Goal: Information Seeking & Learning: Check status

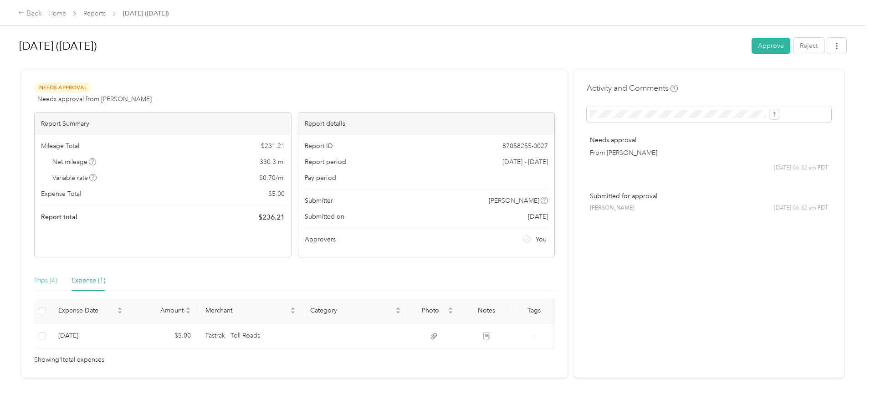
click at [57, 286] on div "Trips (4)" at bounding box center [45, 280] width 23 height 21
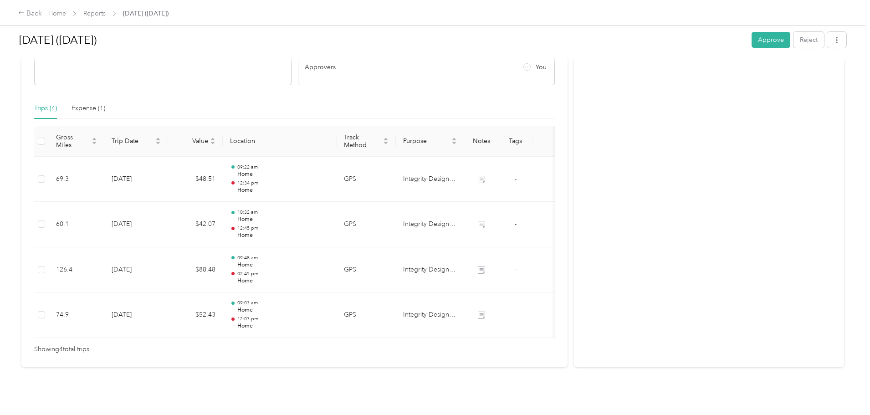
scroll to position [182, 0]
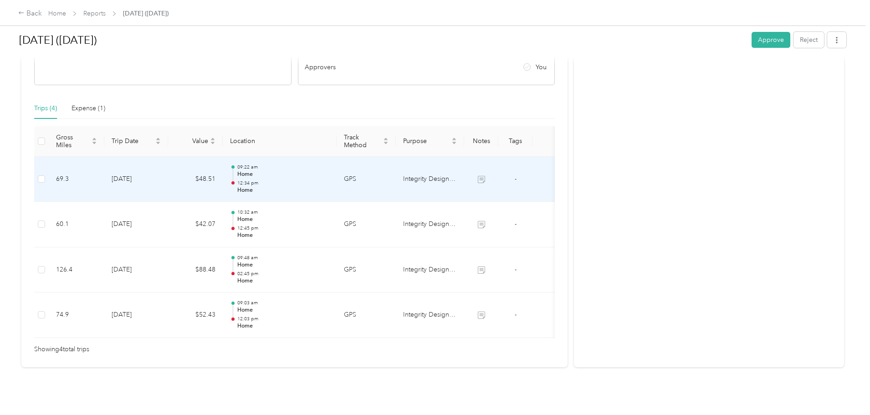
click at [314, 186] on p "Home" at bounding box center [283, 190] width 92 height 8
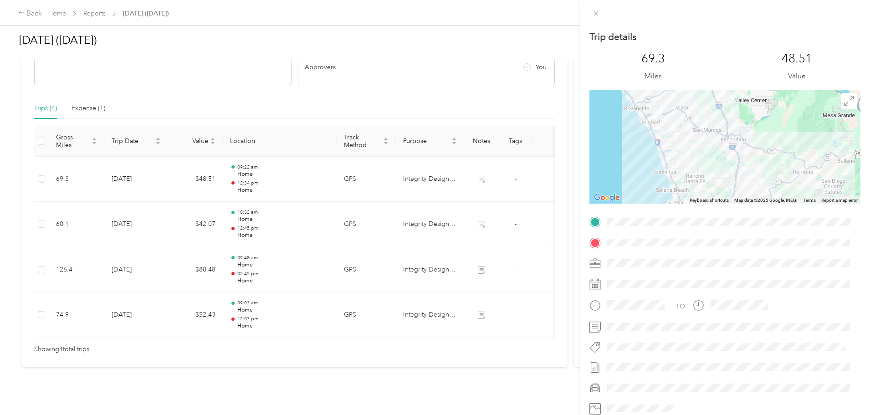
click at [315, 165] on div "Trip details This trip cannot be edited because it is either under review, appr…" at bounding box center [435, 207] width 870 height 415
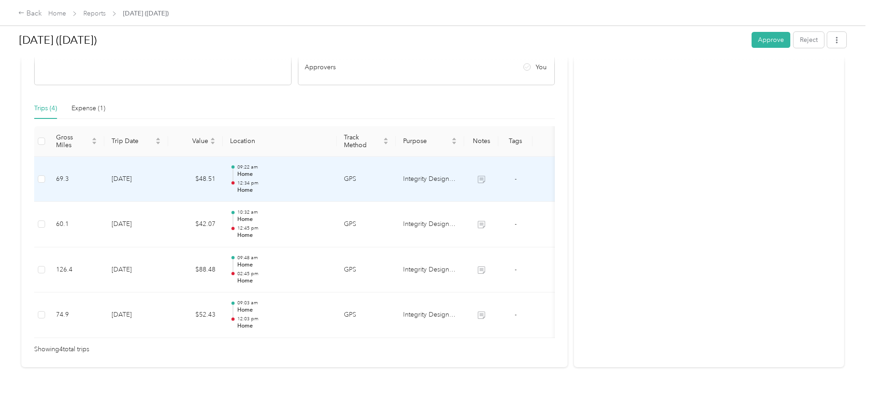
click at [315, 170] on p "Home" at bounding box center [283, 174] width 92 height 8
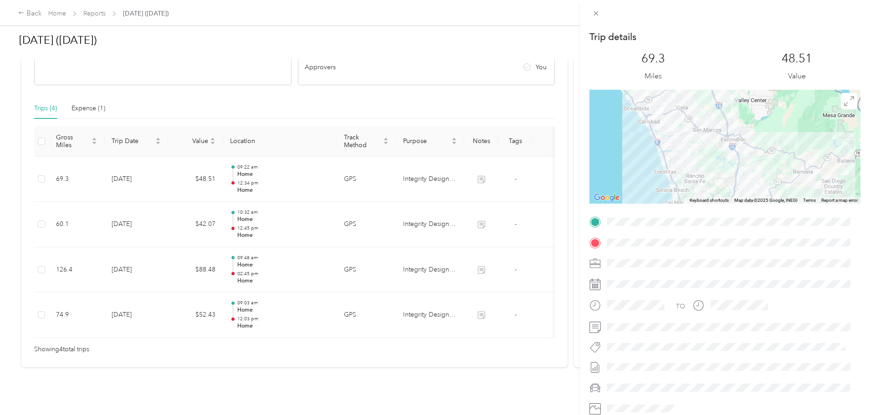
click at [312, 209] on div "Trip details This trip cannot be edited because it is either under review, appr…" at bounding box center [435, 207] width 870 height 415
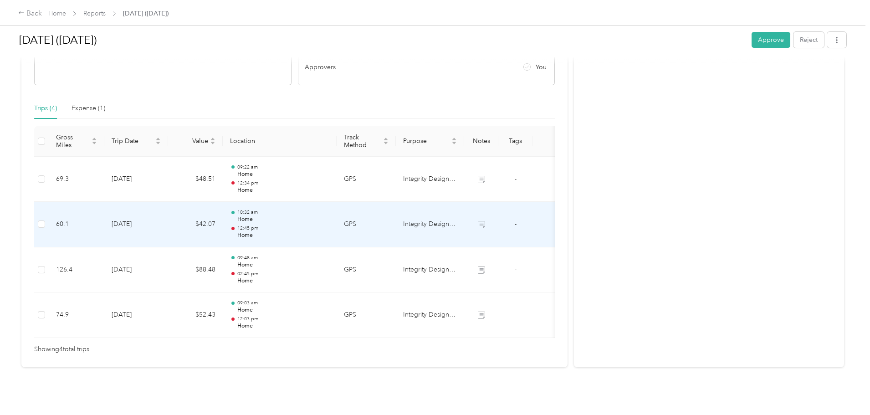
click at [312, 215] on p "Home" at bounding box center [283, 219] width 92 height 8
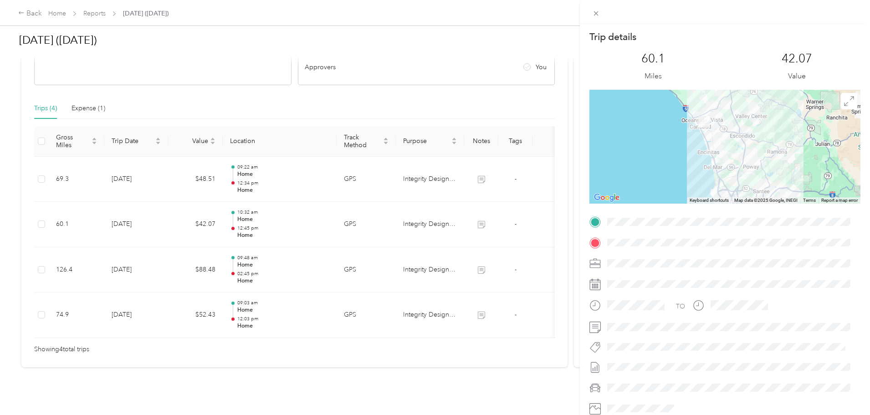
click at [314, 253] on div "Trip details This trip cannot be edited because it is either under review, appr…" at bounding box center [435, 207] width 870 height 415
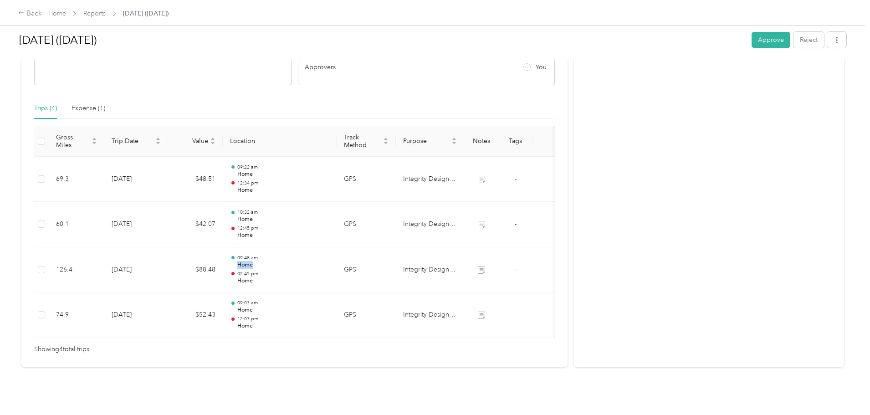
click at [314, 261] on p "Home" at bounding box center [283, 265] width 92 height 8
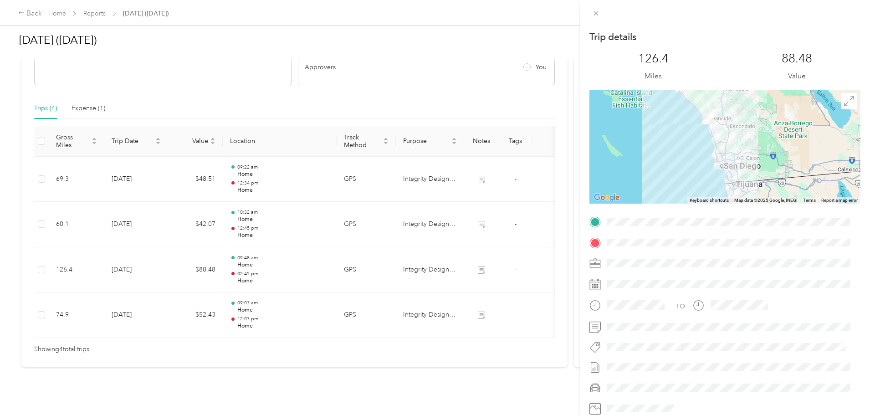
click at [315, 299] on div "Trip details This trip cannot be edited because it is either under review, appr…" at bounding box center [435, 207] width 870 height 415
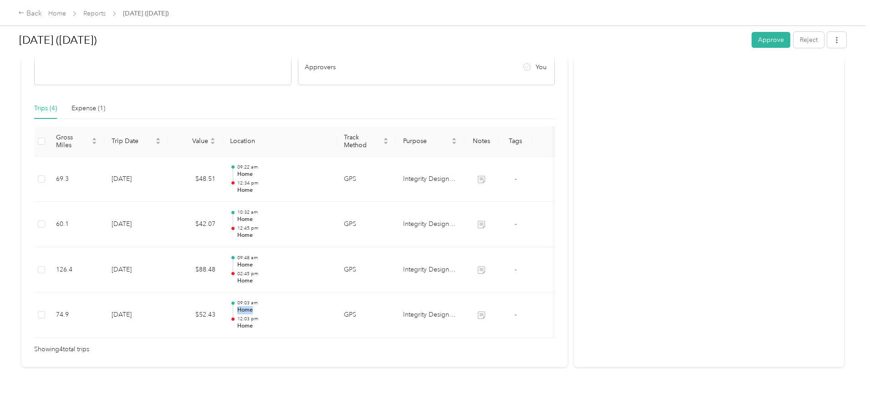
click at [315, 306] on p "Home" at bounding box center [283, 310] width 92 height 8
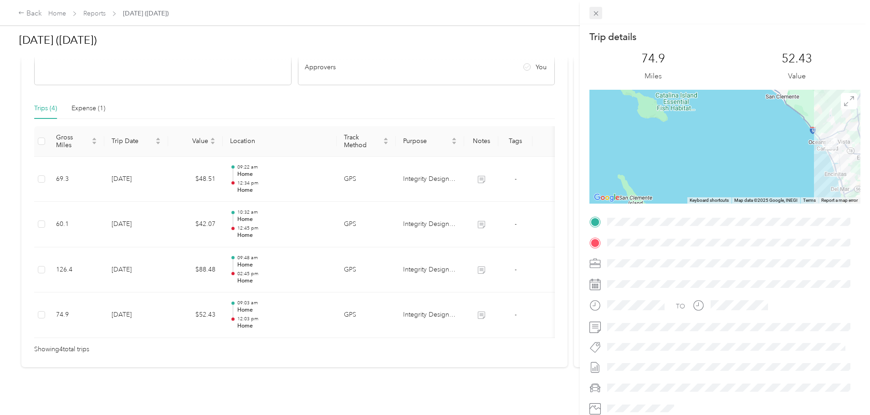
click at [592, 12] on icon at bounding box center [596, 14] width 8 height 8
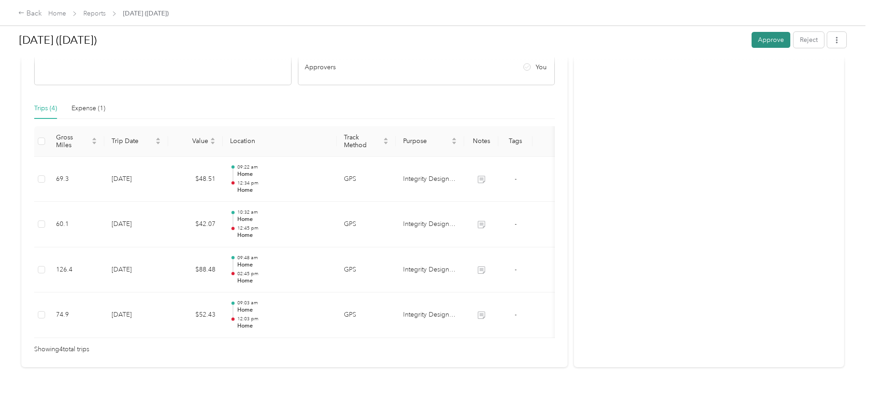
click at [751, 37] on button "Approve" at bounding box center [770, 40] width 39 height 16
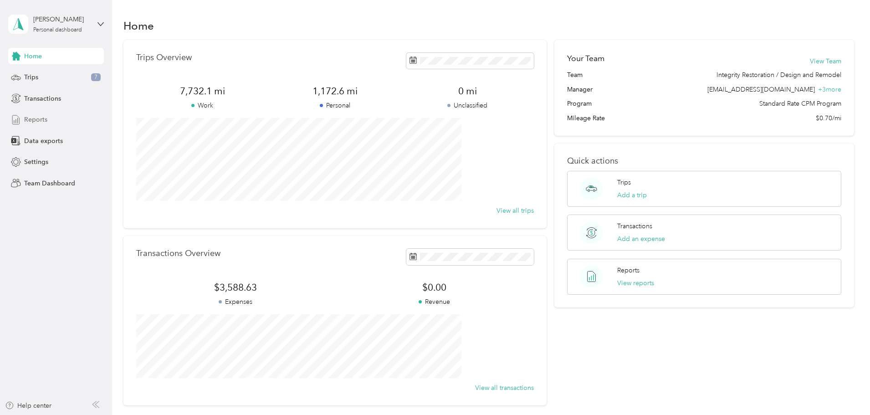
click at [40, 120] on span "Reports" at bounding box center [35, 120] width 23 height 10
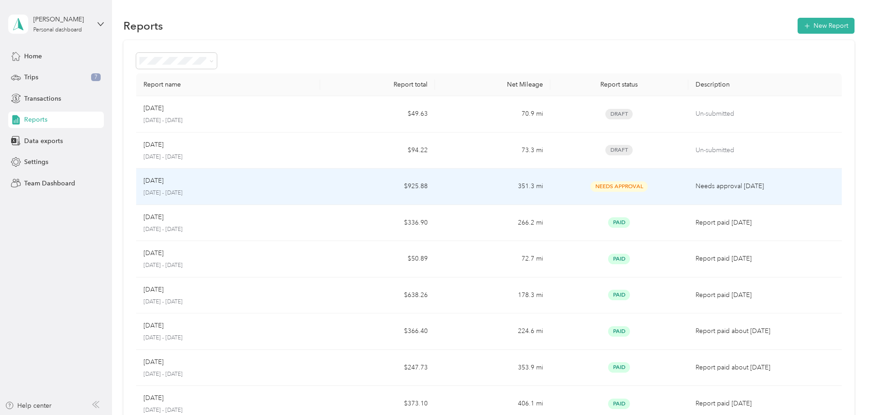
click at [163, 183] on p "[DATE]" at bounding box center [153, 181] width 20 height 10
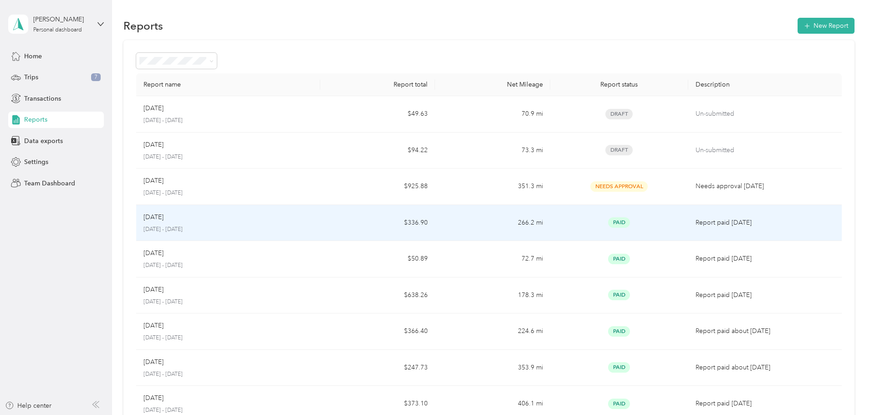
click at [163, 216] on p "[DATE]" at bounding box center [153, 217] width 20 height 10
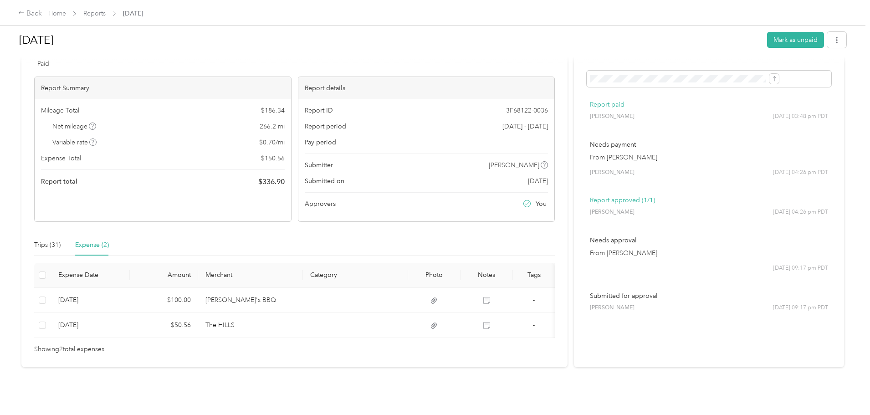
scroll to position [46, 0]
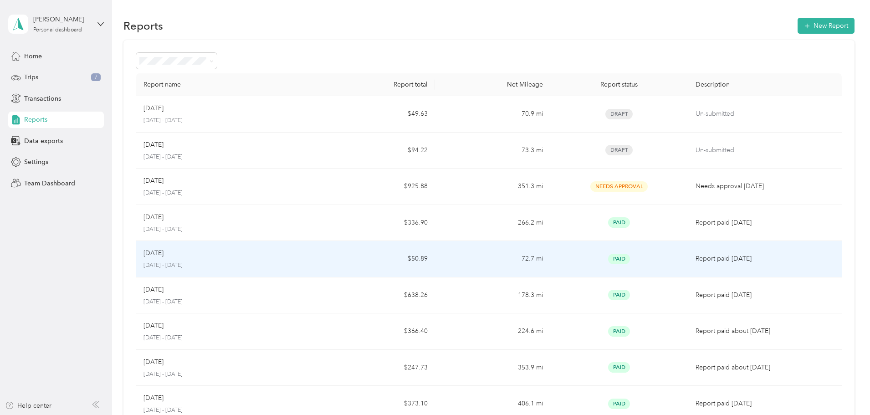
click at [163, 254] on p "[DATE]" at bounding box center [153, 253] width 20 height 10
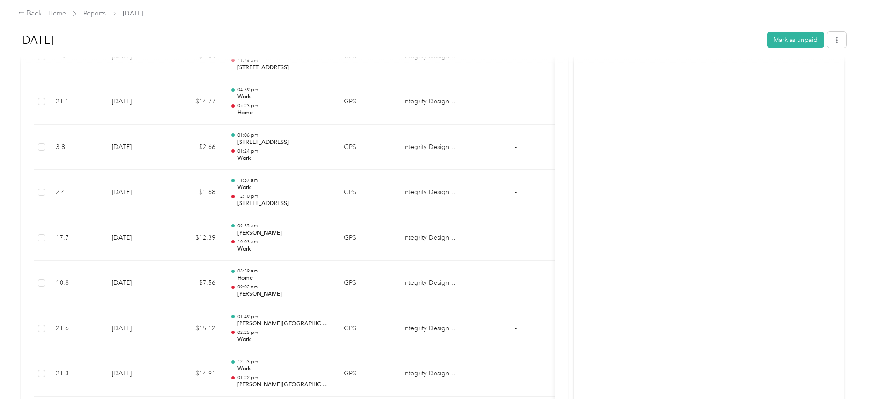
scroll to position [546, 0]
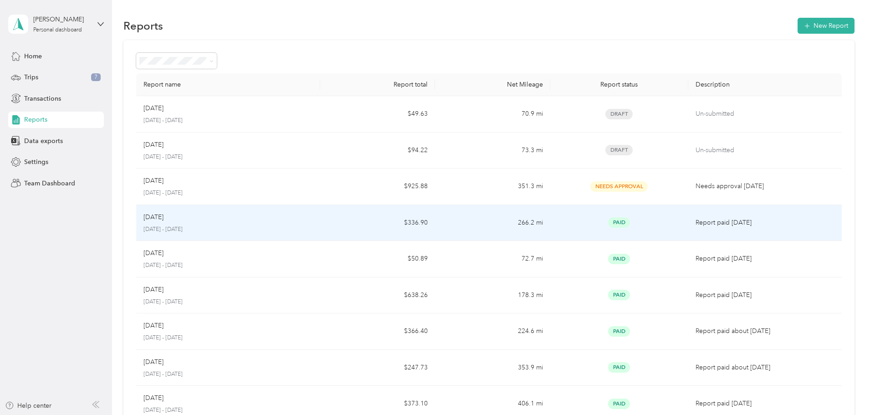
click at [163, 219] on p "[DATE]" at bounding box center [153, 217] width 20 height 10
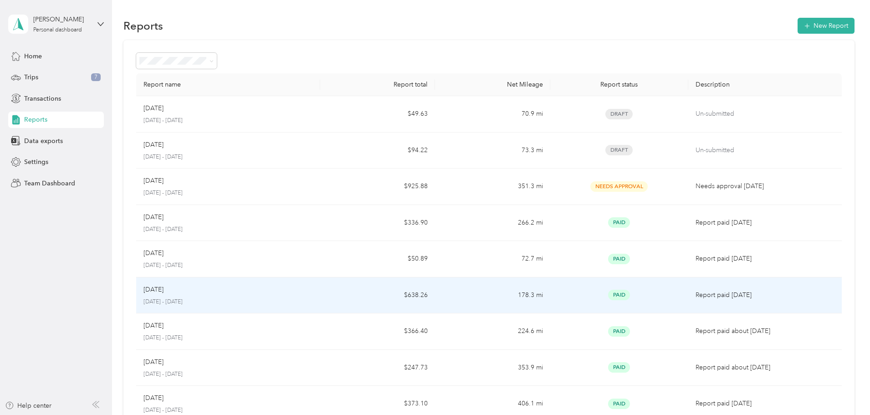
click at [163, 287] on p "[DATE]" at bounding box center [153, 290] width 20 height 10
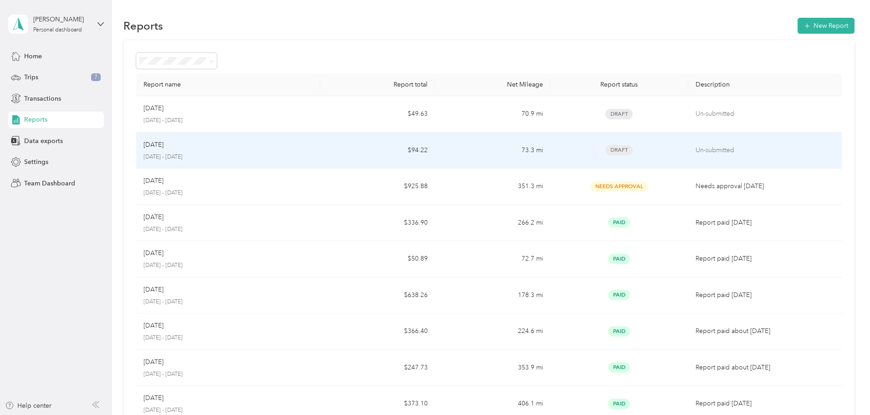
click at [163, 140] on p "[DATE]" at bounding box center [153, 145] width 20 height 10
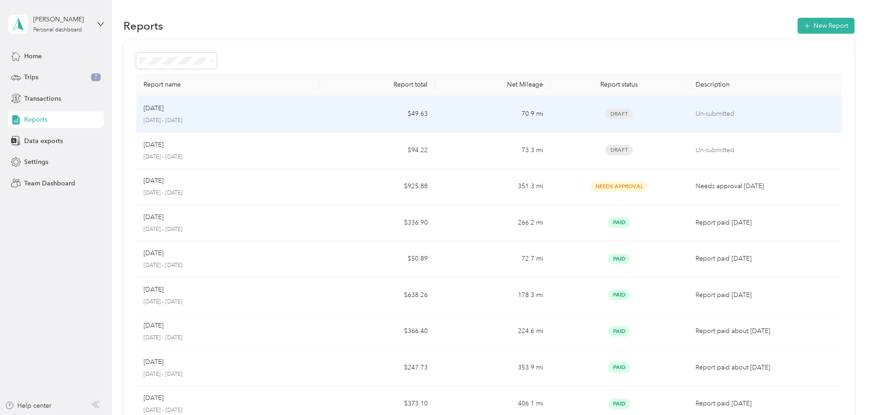
click at [163, 106] on p "[DATE]" at bounding box center [153, 108] width 20 height 10
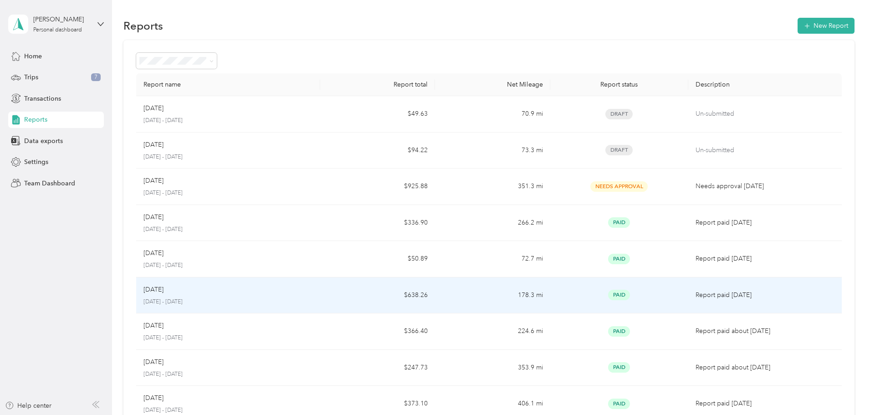
click at [163, 289] on p "[DATE]" at bounding box center [153, 290] width 20 height 10
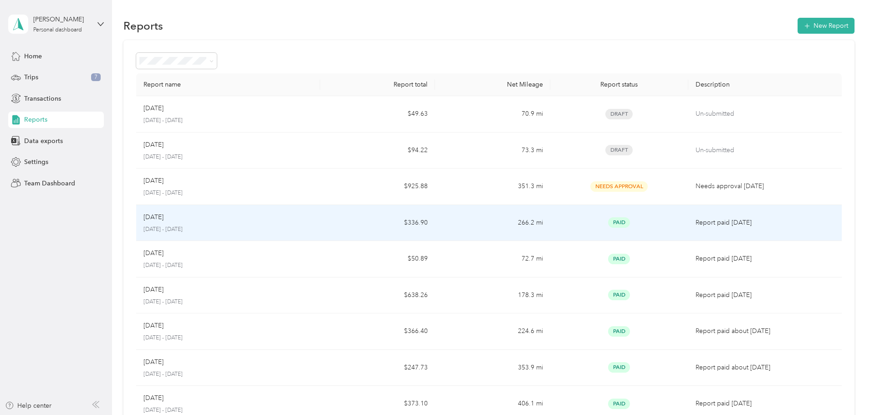
click at [163, 217] on p "[DATE]" at bounding box center [153, 217] width 20 height 10
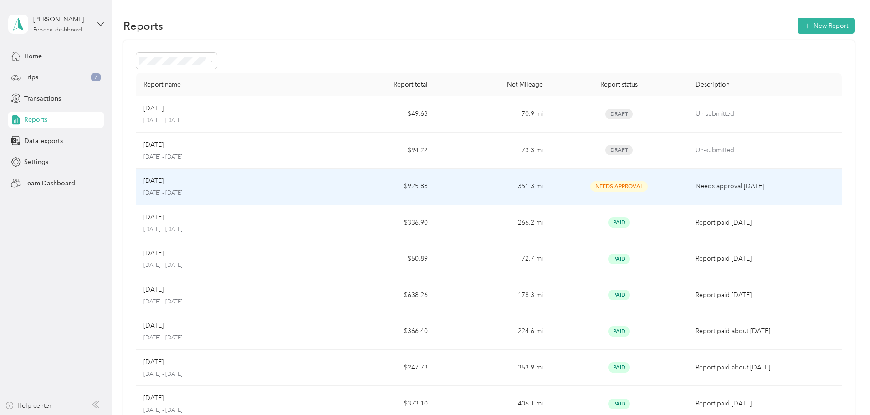
click at [163, 180] on p "[DATE]" at bounding box center [153, 181] width 20 height 10
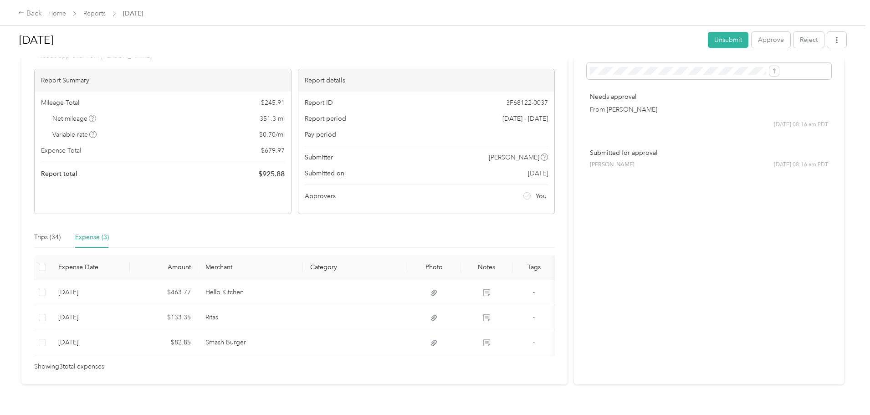
scroll to position [46, 0]
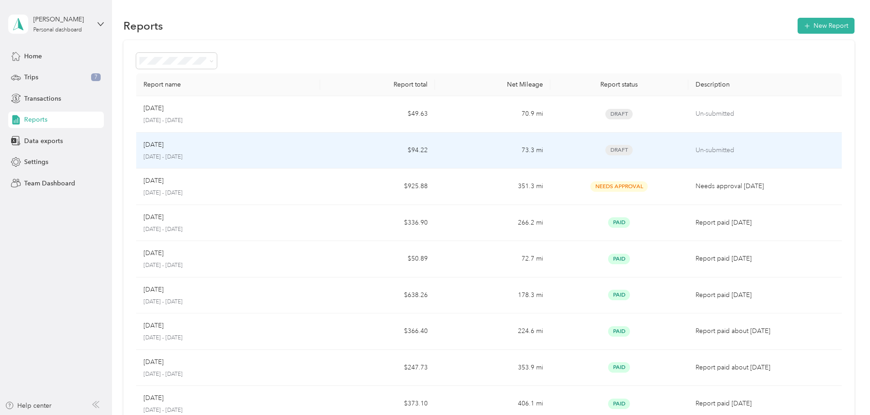
click at [163, 140] on p "[DATE]" at bounding box center [153, 145] width 20 height 10
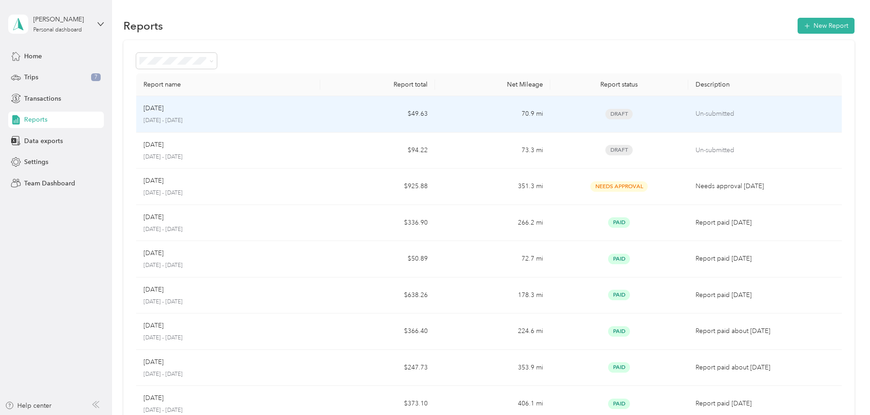
click at [163, 107] on p "[DATE]" at bounding box center [153, 108] width 20 height 10
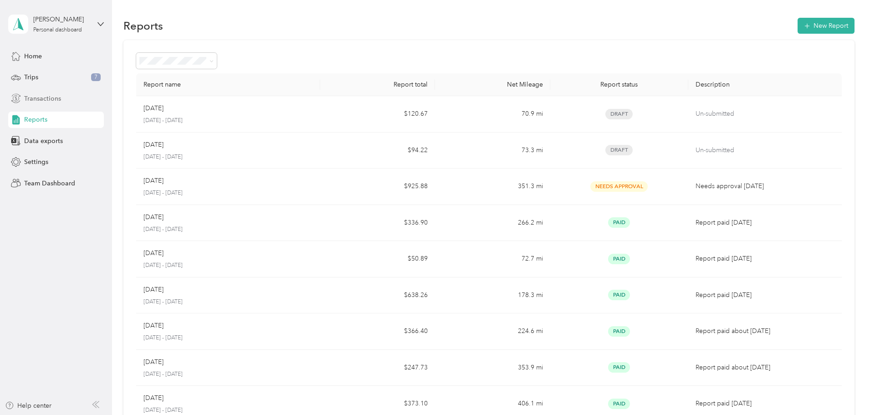
click at [38, 102] on span "Transactions" at bounding box center [42, 99] width 37 height 10
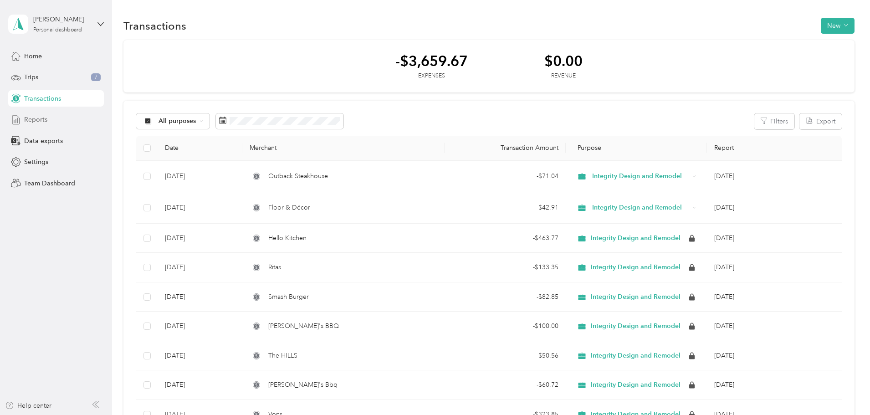
click at [33, 119] on span "Reports" at bounding box center [35, 120] width 23 height 10
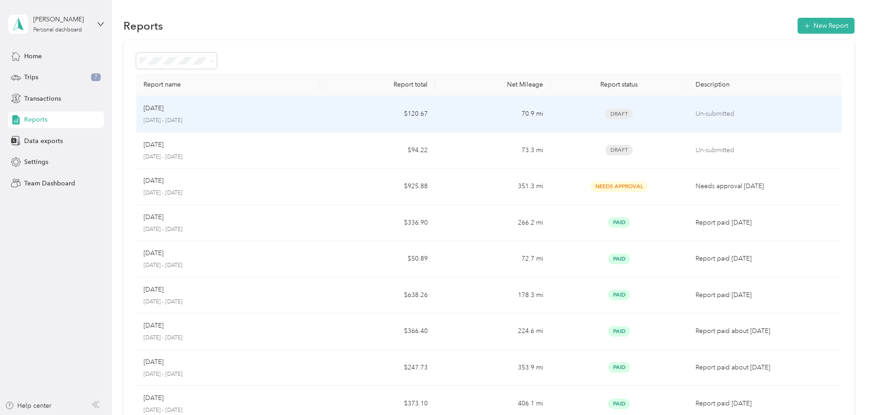
click at [224, 113] on div "Sep [DATE] - [DATE]" at bounding box center [227, 113] width 169 height 21
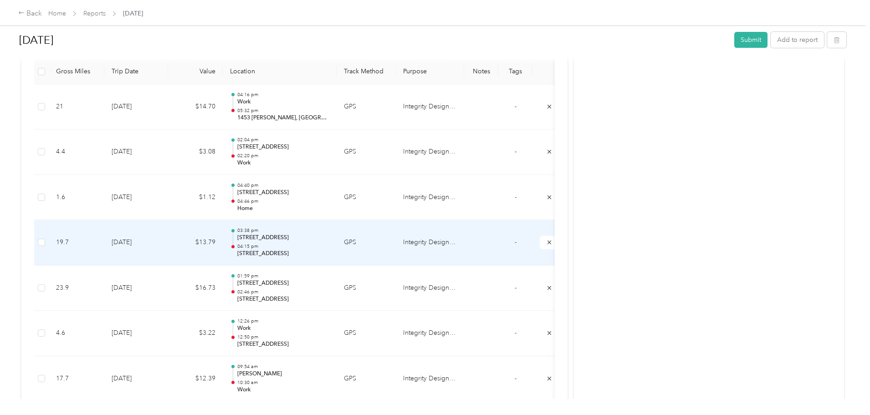
scroll to position [43, 0]
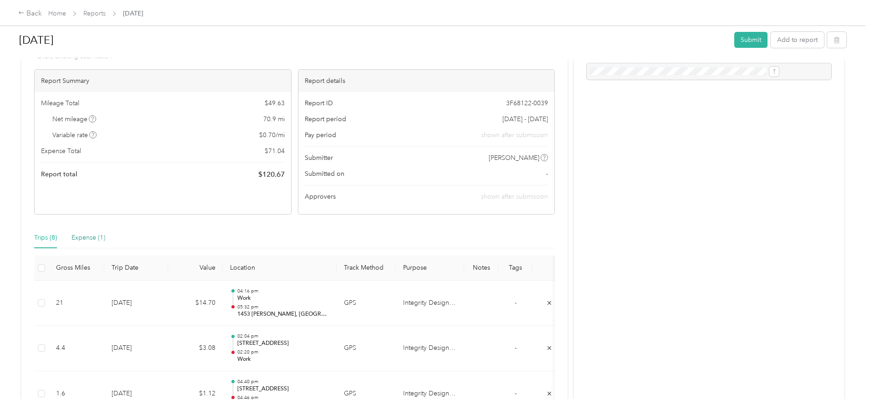
click at [105, 236] on div "Expense (1)" at bounding box center [88, 238] width 34 height 10
